Goal: Task Accomplishment & Management: Manage account settings

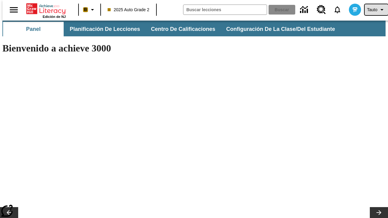
click at [373, 10] on span "Tauto" at bounding box center [372, 10] width 10 height 6
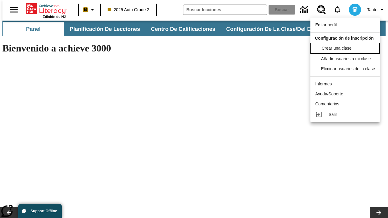
click at [347, 48] on span "Crear una clase" at bounding box center [336, 48] width 30 height 5
click at [347, 59] on span "Añadir usuarios a mi clase" at bounding box center [346, 58] width 50 height 5
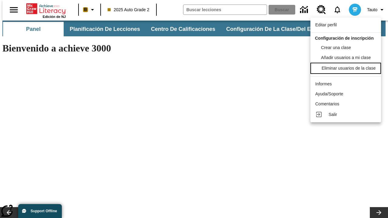
click at [347, 71] on div "Eliminar usuarios de la clase" at bounding box center [348, 68] width 54 height 6
